Goal: Information Seeking & Learning: Learn about a topic

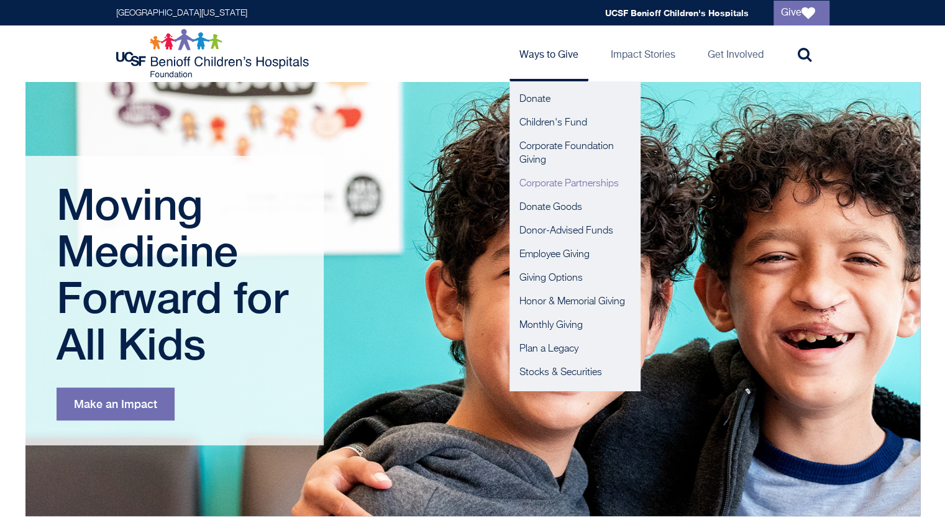
click at [532, 182] on link "Corporate Partnerships" at bounding box center [574, 184] width 130 height 24
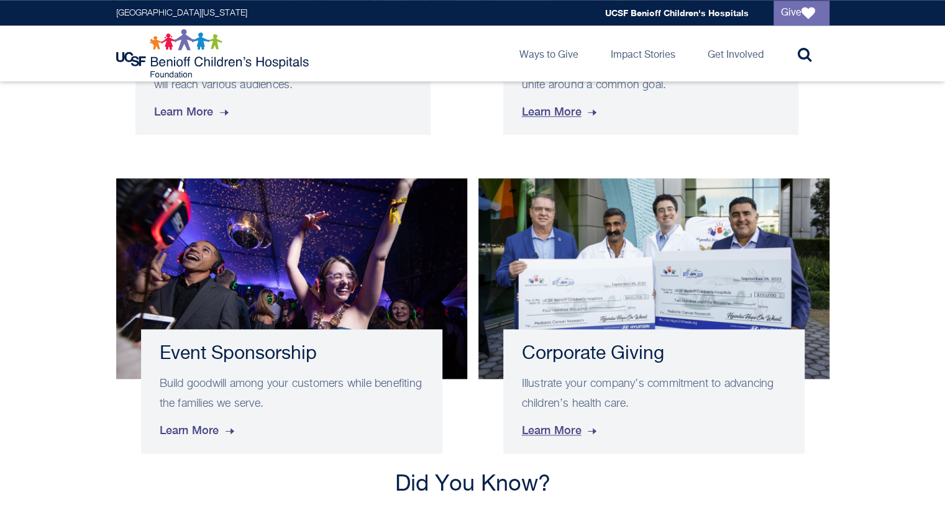
scroll to position [739, 0]
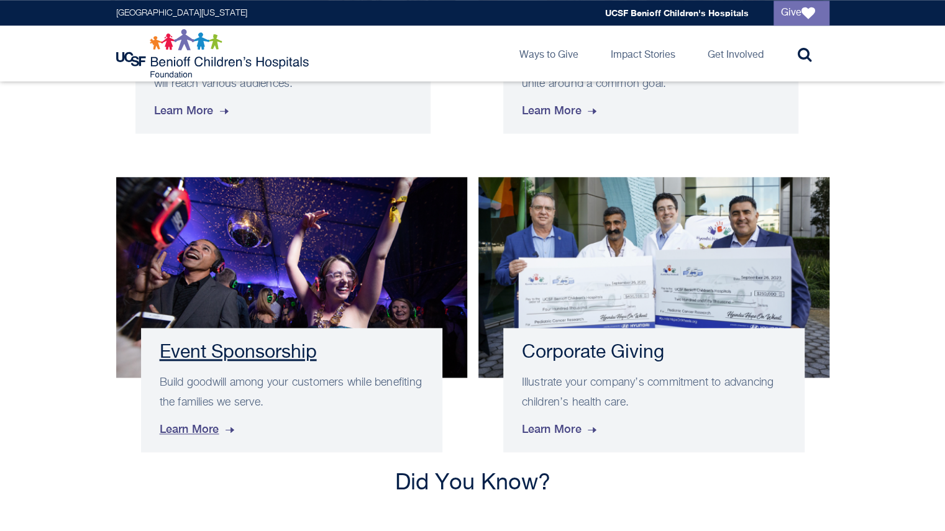
click at [275, 295] on img at bounding box center [291, 277] width 351 height 201
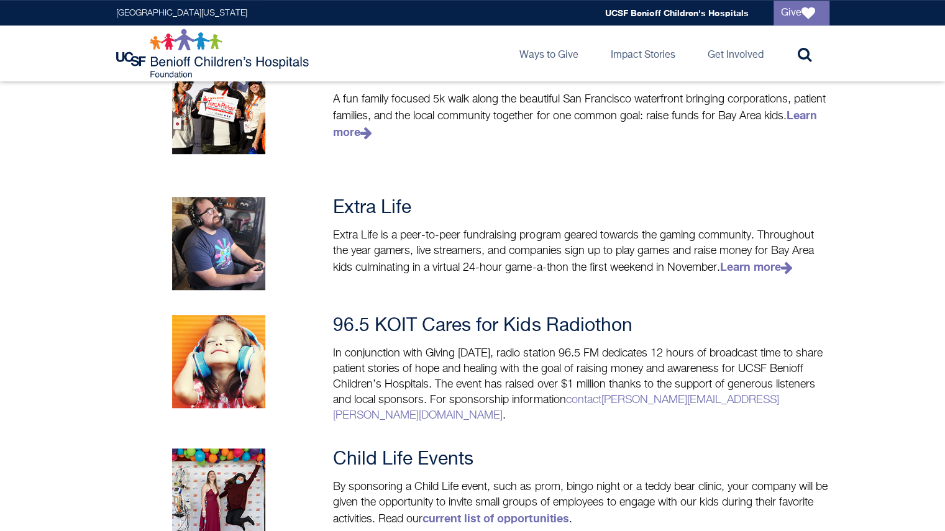
scroll to position [379, 0]
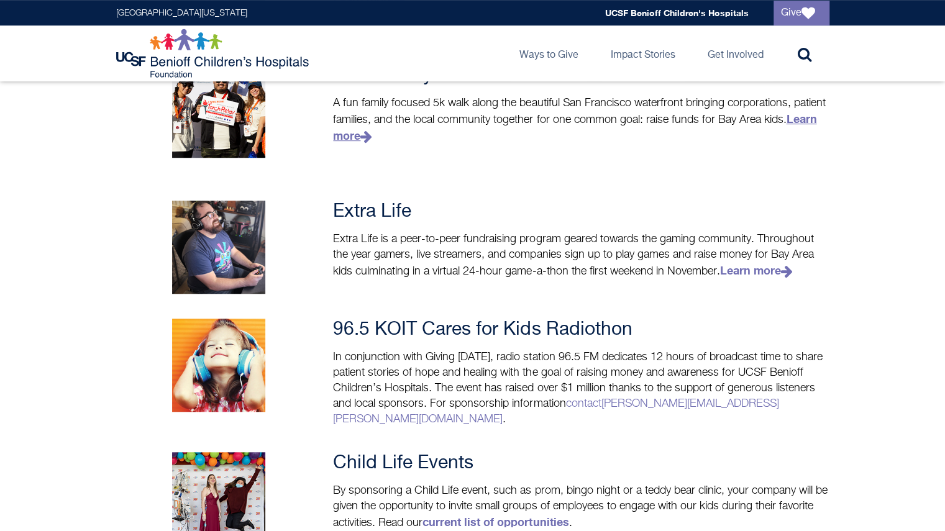
click at [800, 116] on link "Learn more" at bounding box center [574, 127] width 483 height 30
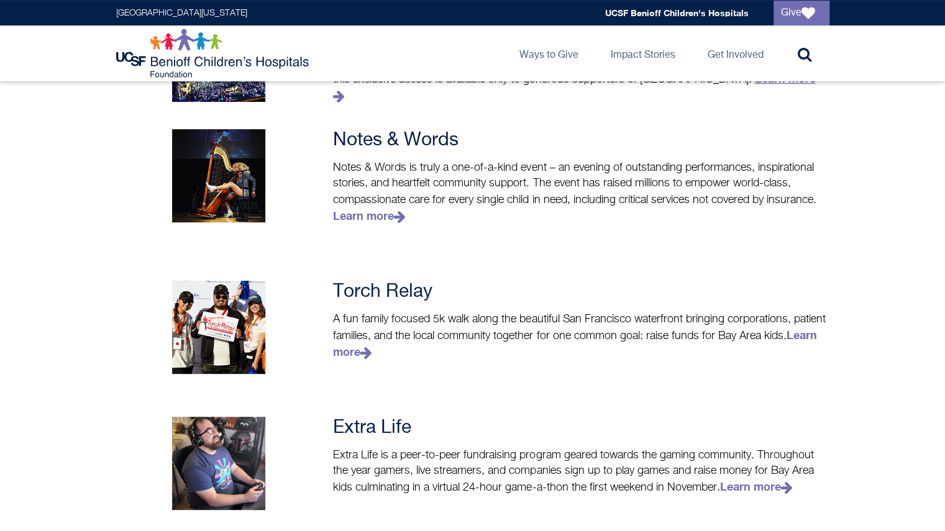
scroll to position [164, 0]
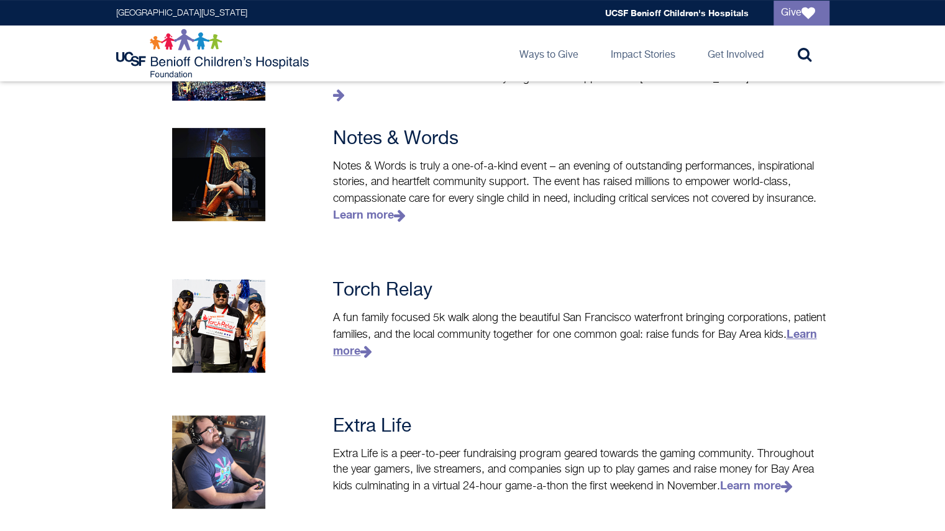
click at [802, 327] on link "Learn more" at bounding box center [574, 342] width 483 height 30
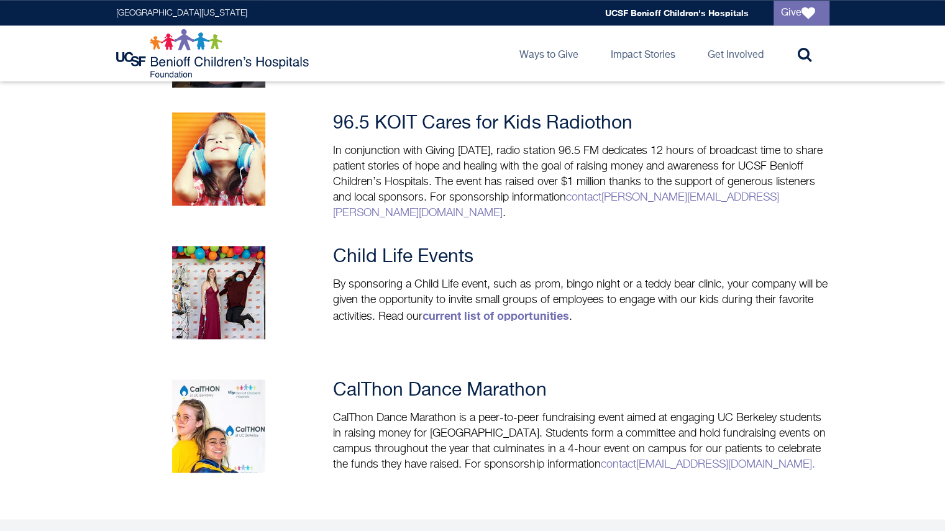
scroll to position [621, 0]
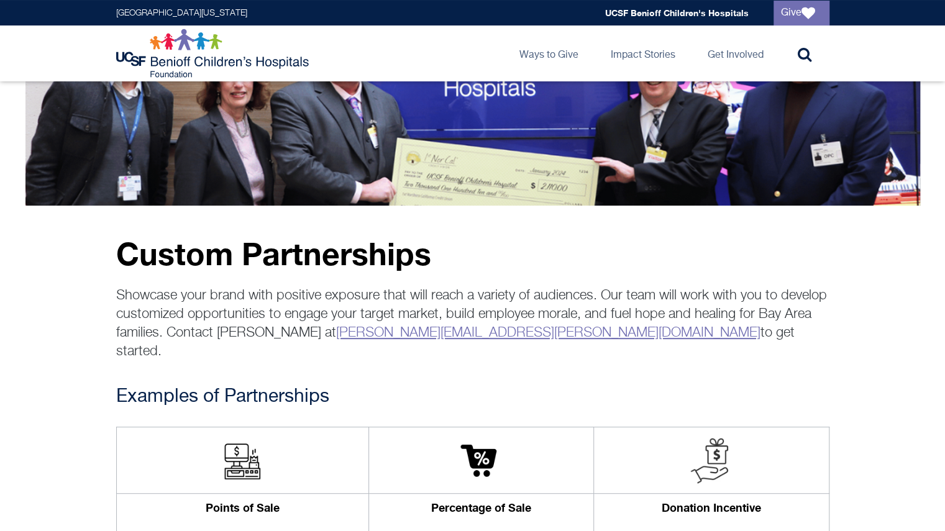
scroll to position [96, 0]
